Goal: Task Accomplishment & Management: Manage account settings

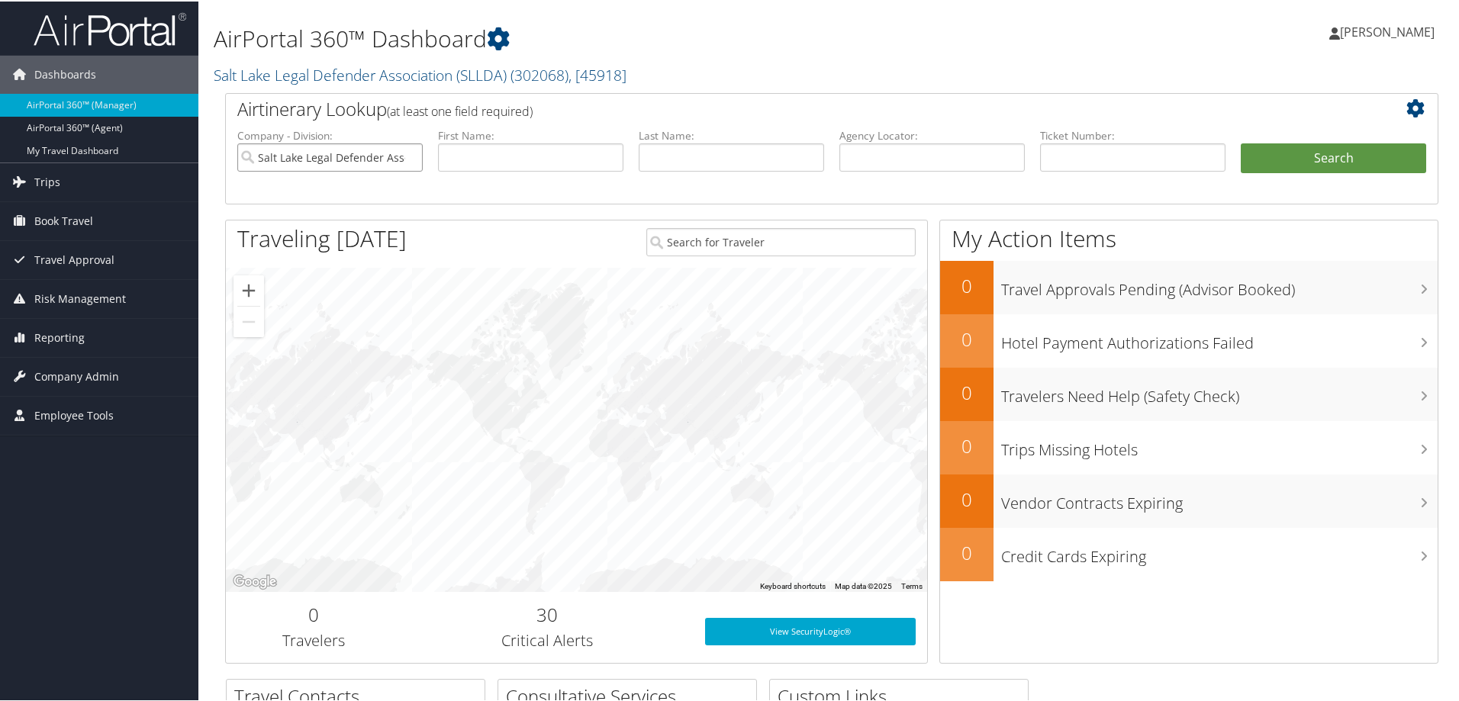
click at [407, 156] on input "Salt Lake Legal Defender Association (SLLDA)" at bounding box center [329, 156] width 185 height 28
click at [74, 373] on span "Company Admin" at bounding box center [76, 375] width 85 height 38
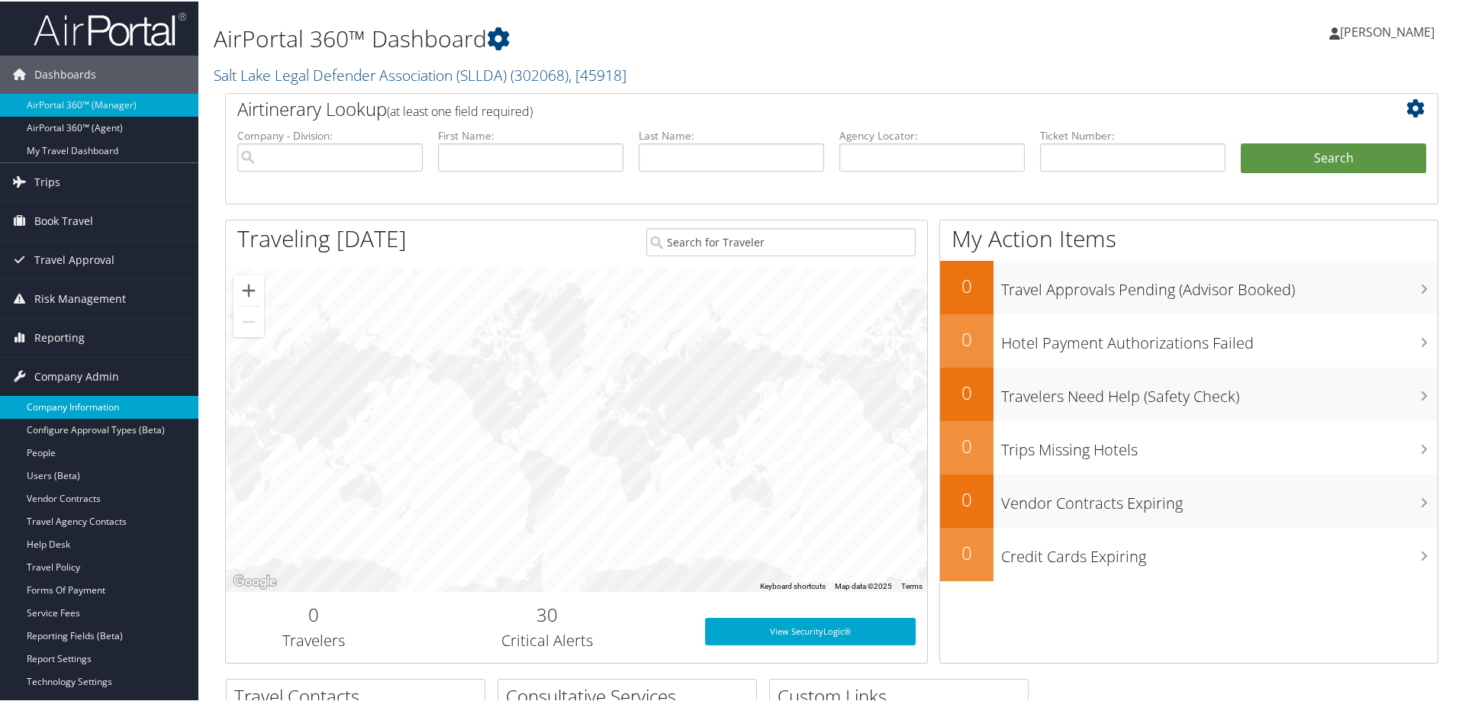
click at [108, 406] on link "Company Information" at bounding box center [99, 406] width 198 height 23
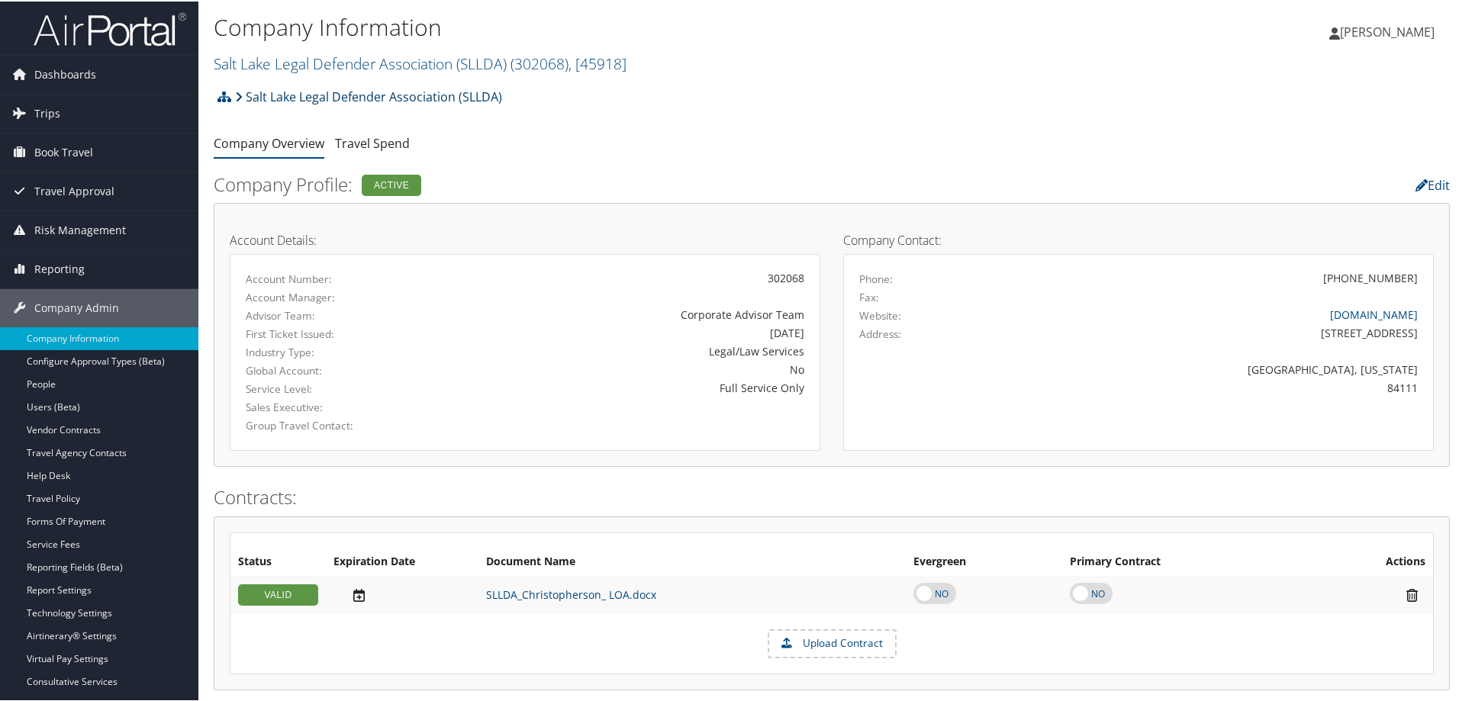
click at [392, 92] on link "Salt Lake Legal Defender Association (SLLDA)" at bounding box center [368, 95] width 267 height 31
click at [434, 93] on link "Salt Lake Legal Defender Association (SLLDA)" at bounding box center [368, 95] width 267 height 31
click at [319, 93] on link "Salt Lake Legal Defender Association (SLLDA)" at bounding box center [368, 95] width 267 height 31
click at [437, 93] on link "Salt Lake Legal Defender Association (SLLDA)" at bounding box center [368, 95] width 267 height 31
click at [359, 66] on link "Salt Lake Legal Defender Association (SLLDA) ( 302068 ) , [ 45918 ]" at bounding box center [420, 62] width 413 height 21
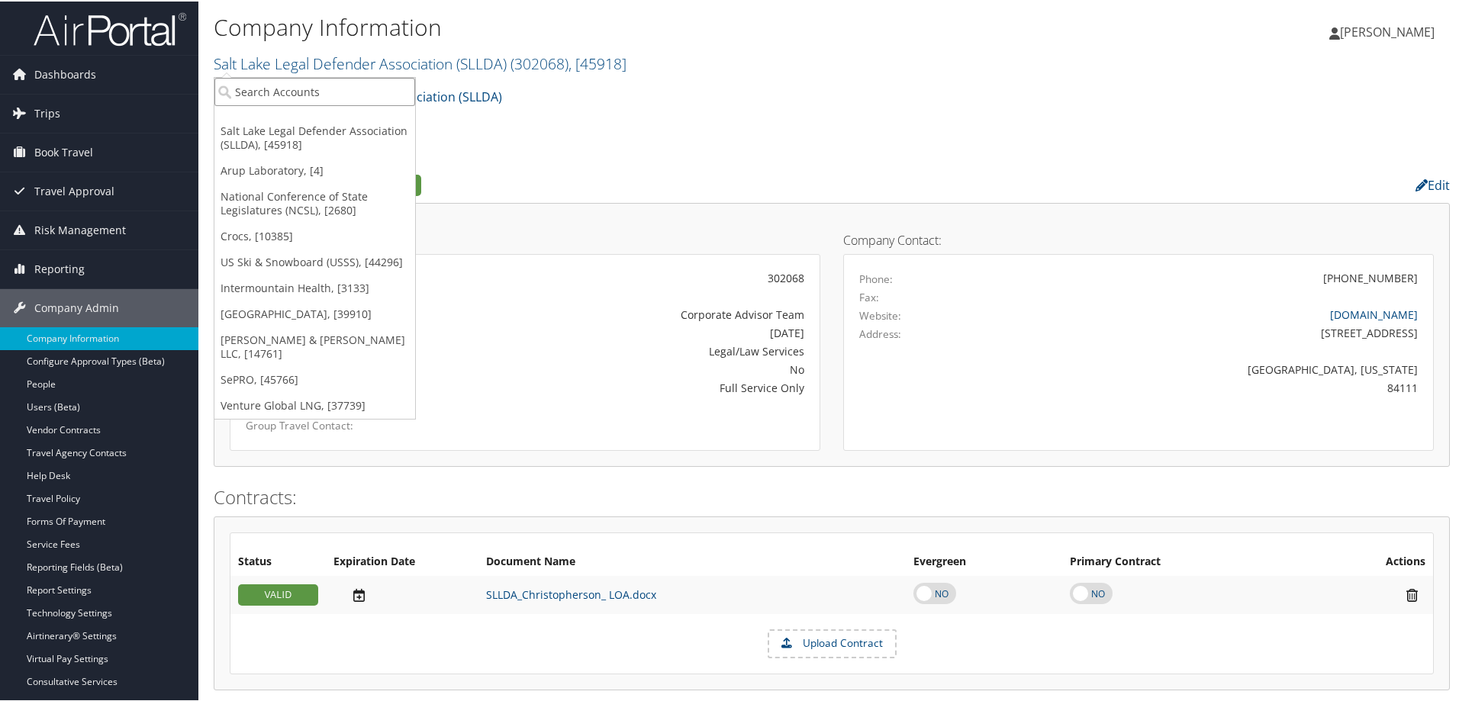
click at [340, 87] on input "search" at bounding box center [314, 90] width 201 height 28
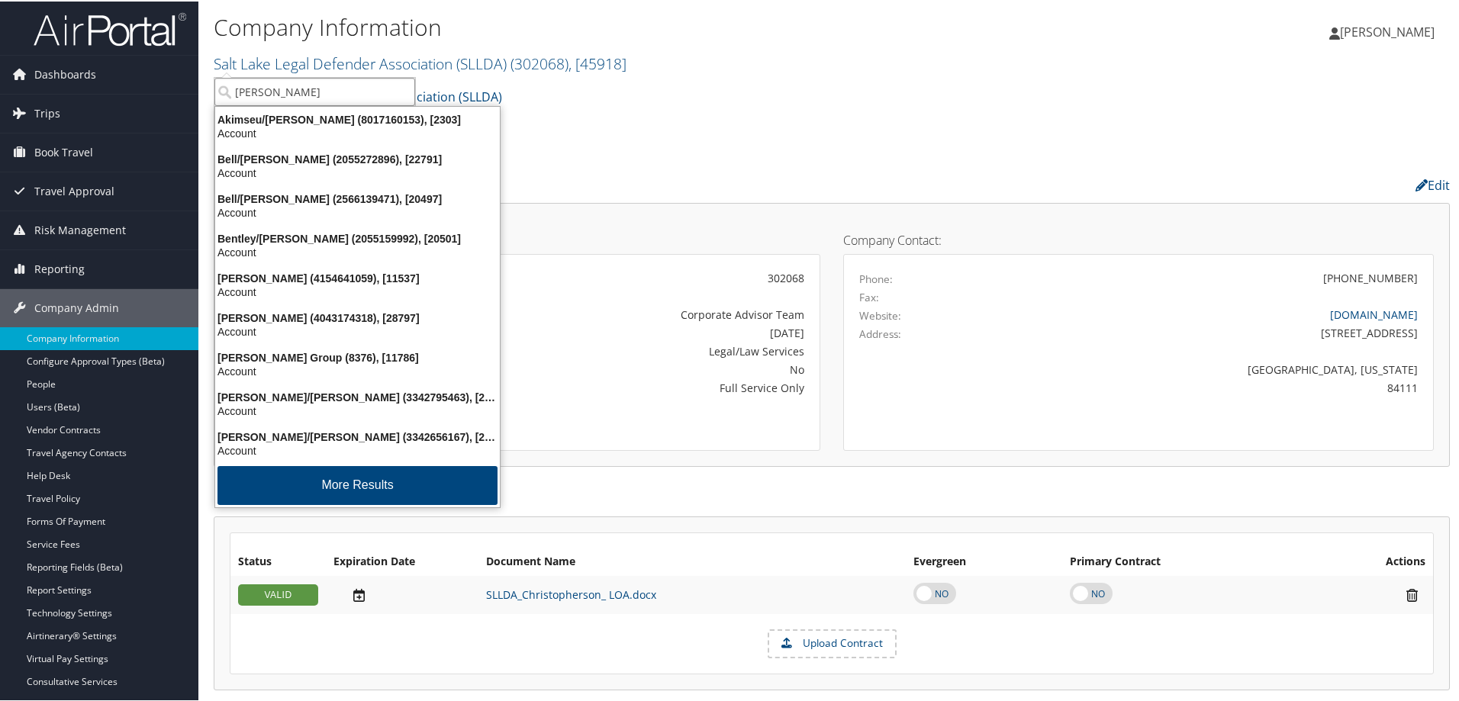
type input "pauls"
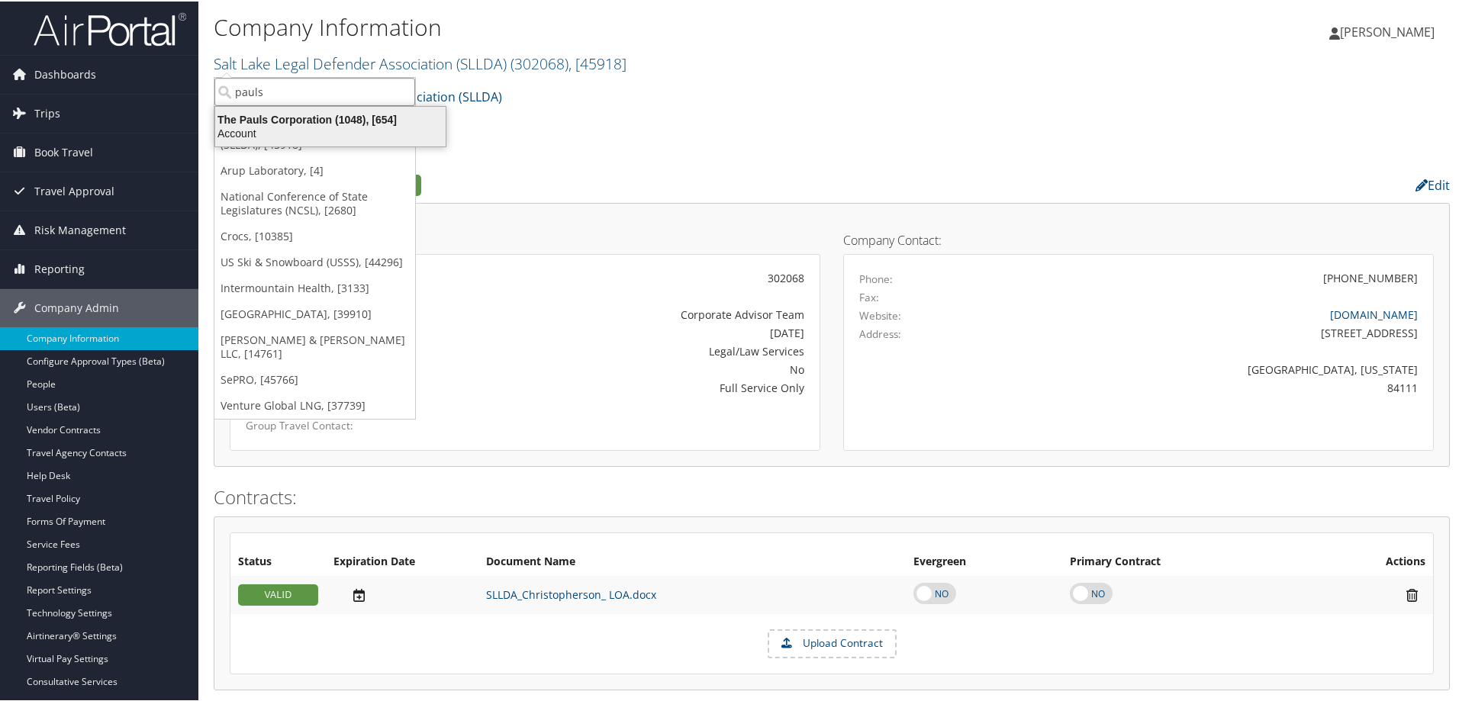
click at [330, 120] on div "The Pauls Corporation (1048), [654]" at bounding box center [330, 118] width 249 height 14
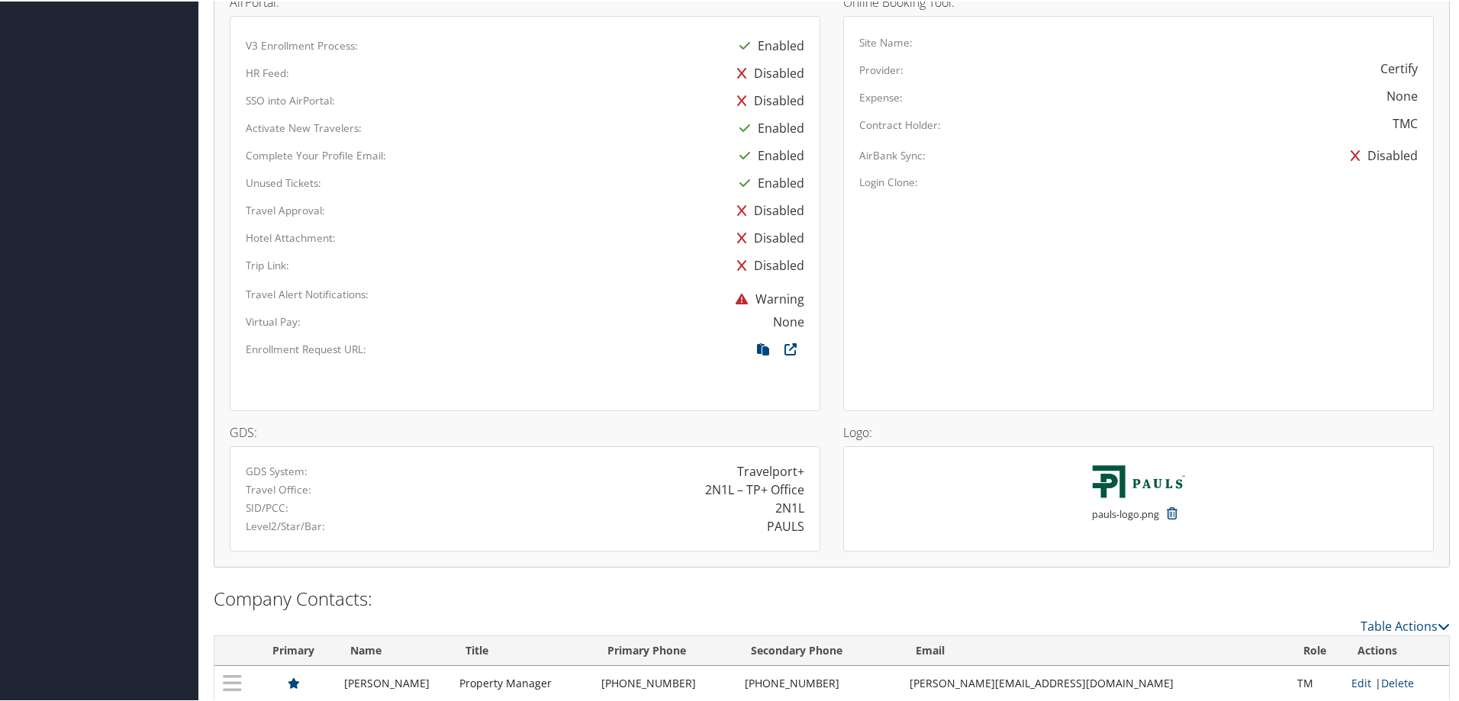
scroll to position [835, 0]
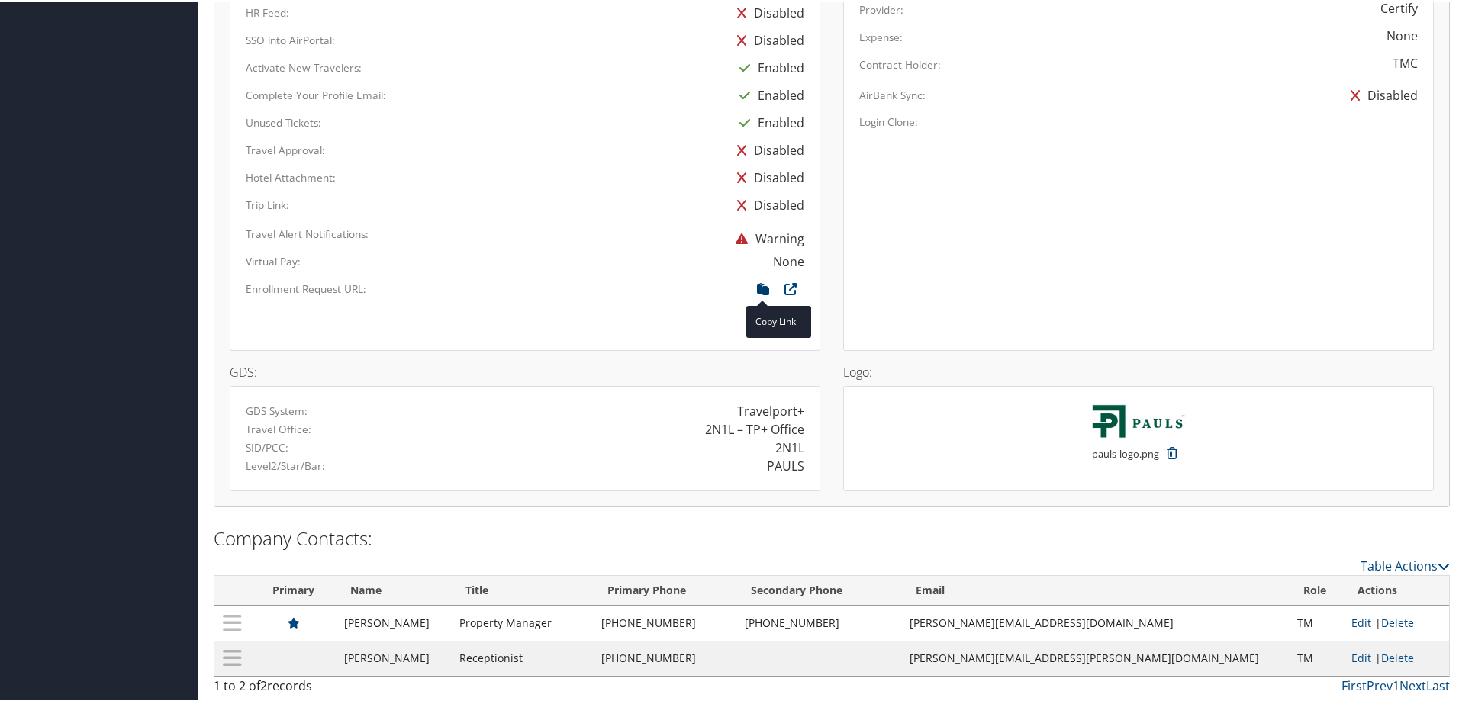
click at [764, 290] on icon at bounding box center [762, 292] width 27 height 20
